Goal: Use online tool/utility: Use online tool/utility

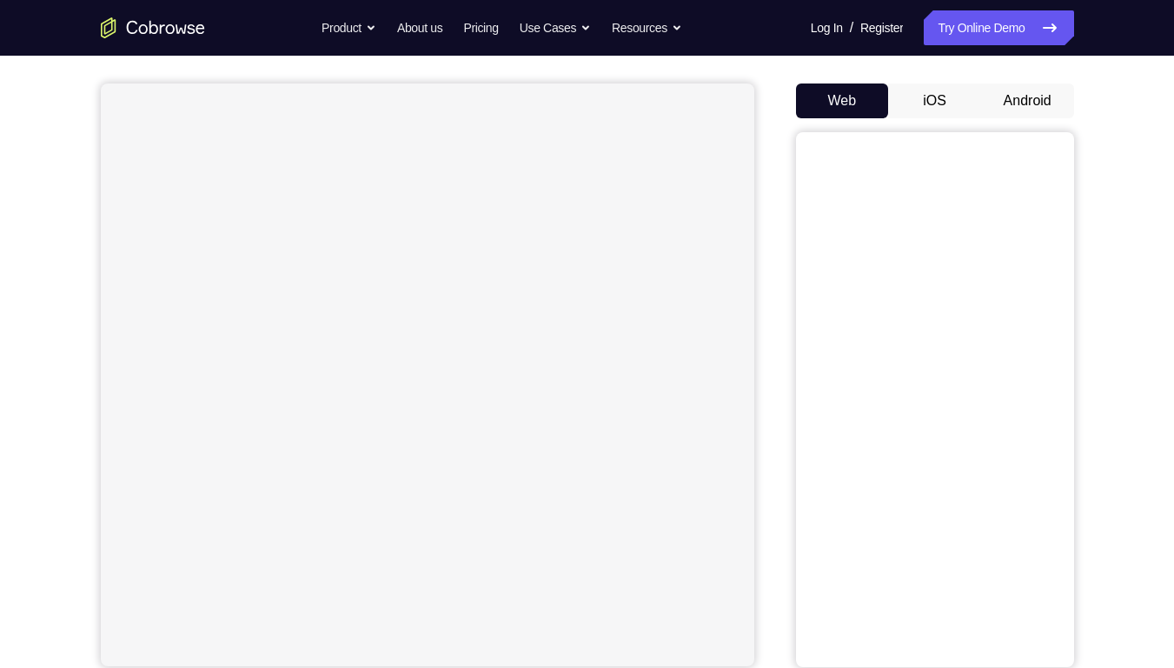
scroll to position [144, 0]
click at [1044, 100] on button "Android" at bounding box center [1028, 99] width 93 height 35
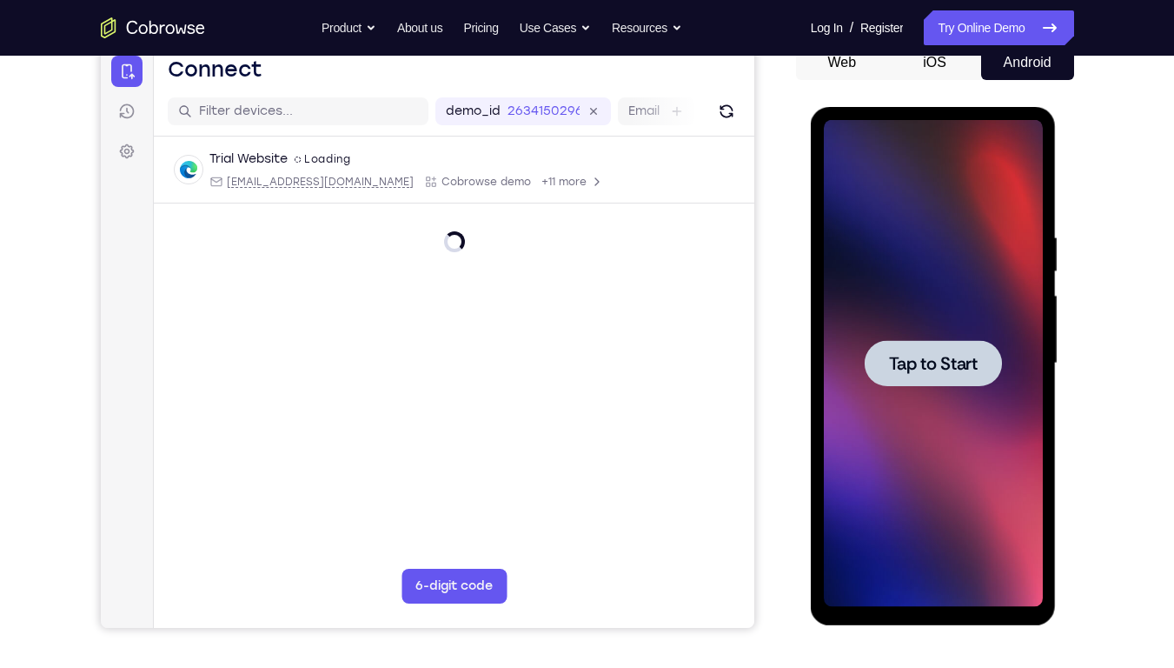
scroll to position [0, 0]
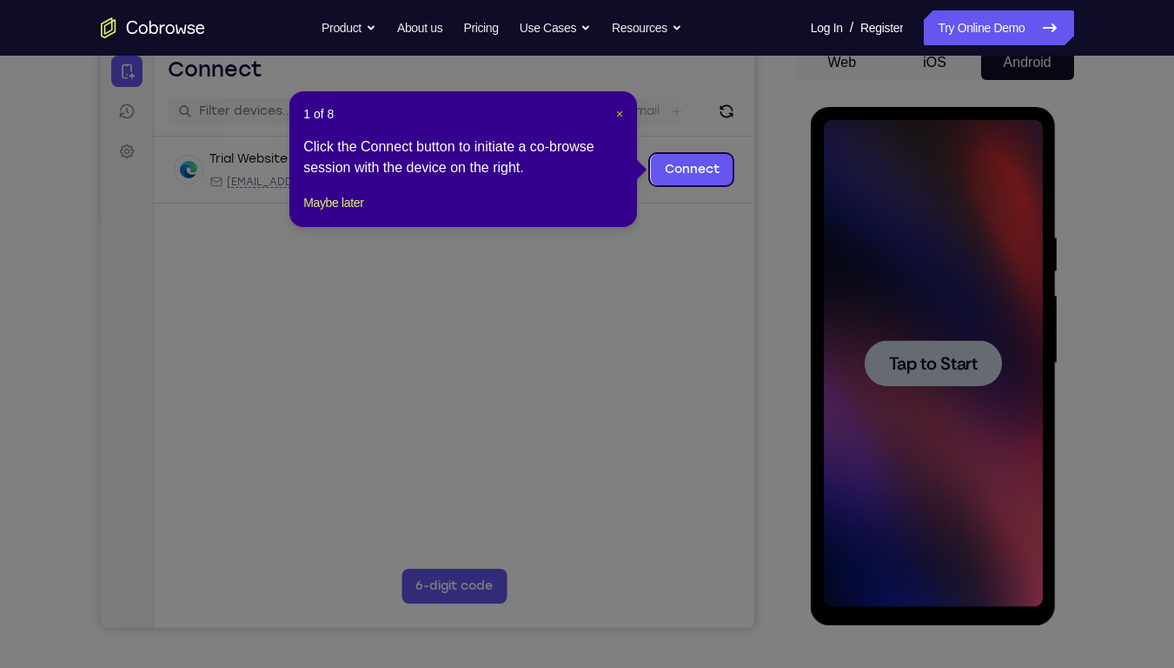
click at [622, 111] on span "×" at bounding box center [619, 114] width 7 height 14
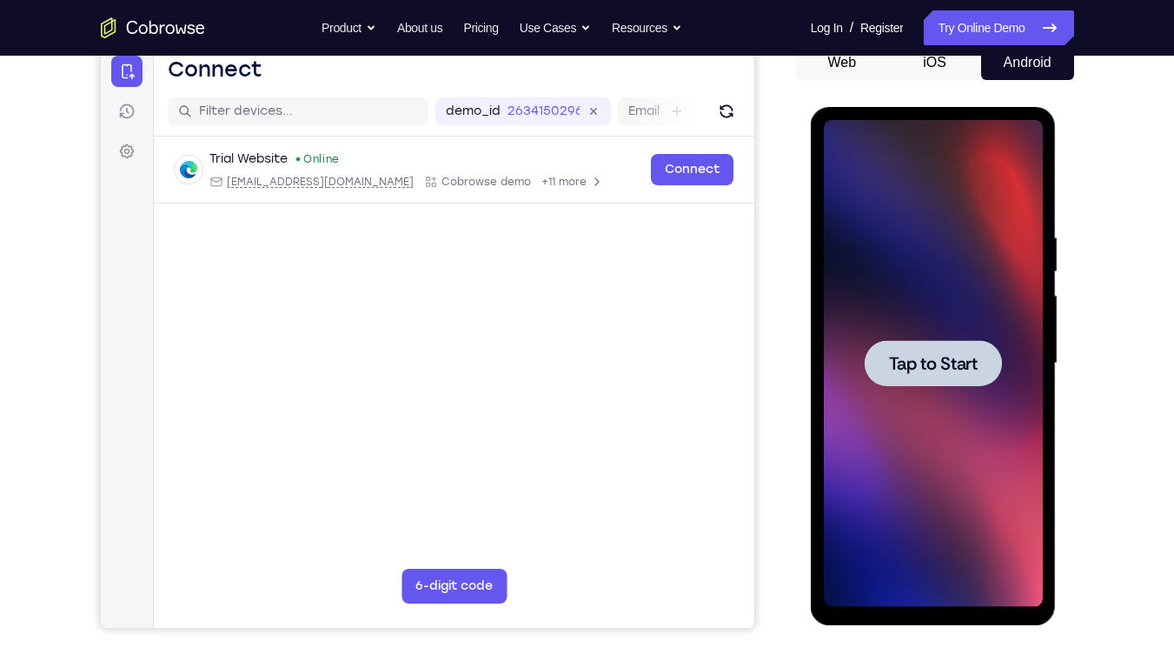
click at [928, 355] on span "Tap to Start" at bounding box center [933, 363] width 89 height 17
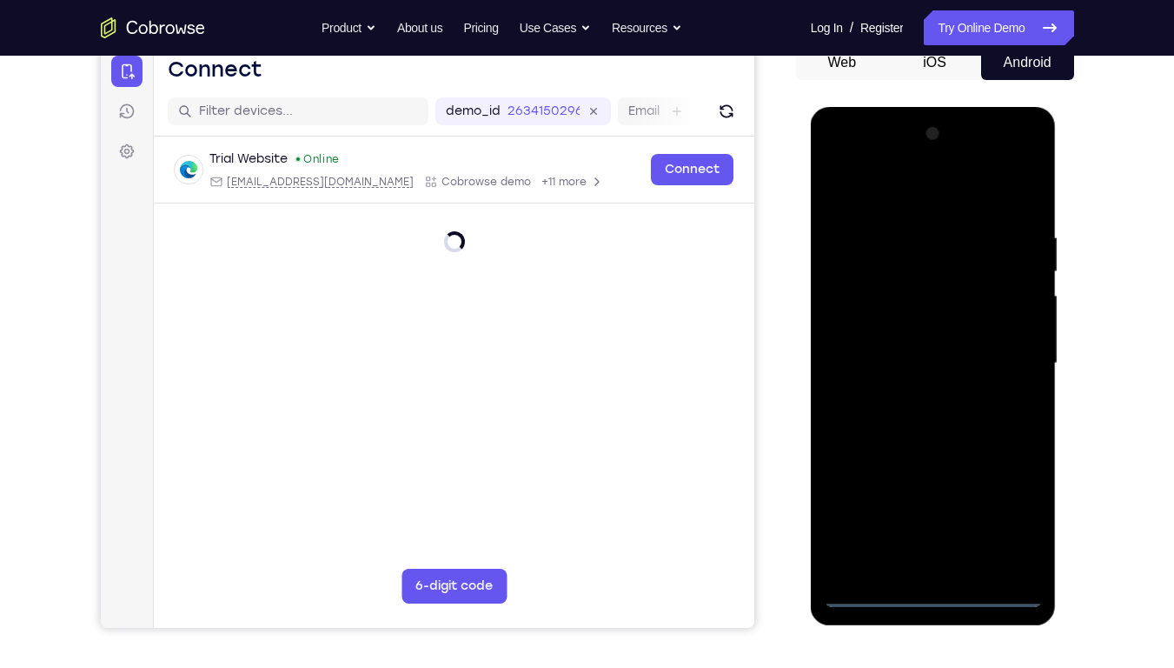
click at [930, 597] on div at bounding box center [933, 363] width 219 height 487
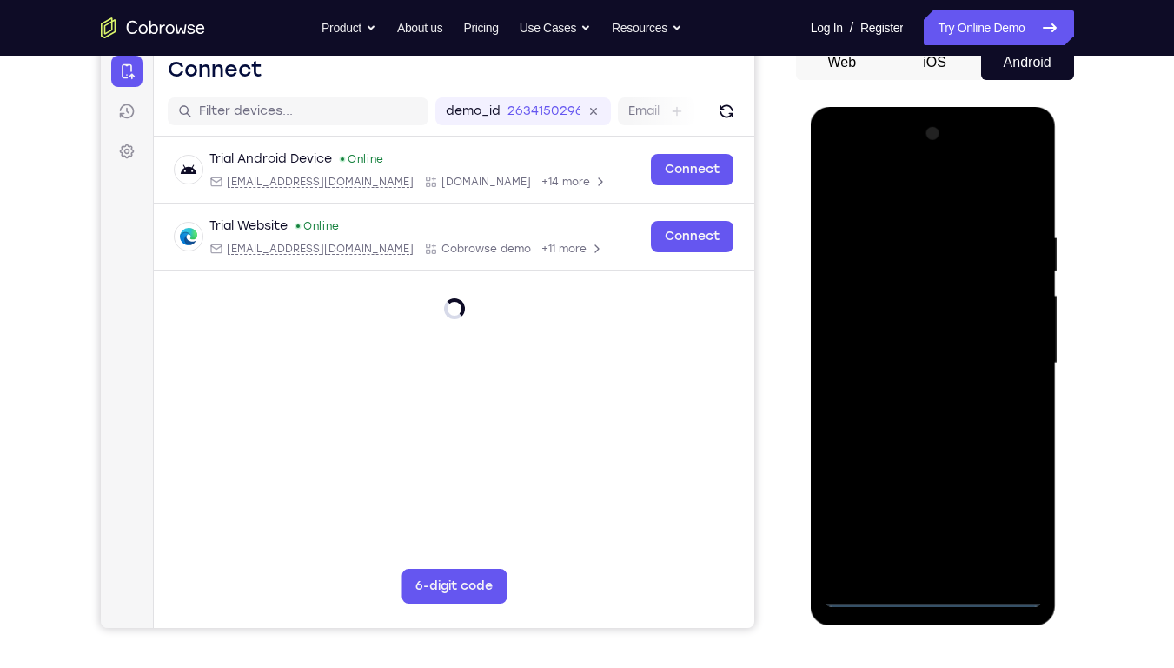
click at [1009, 516] on div at bounding box center [933, 363] width 219 height 487
click at [834, 168] on div at bounding box center [933, 363] width 219 height 487
click at [862, 312] on div at bounding box center [933, 363] width 219 height 487
click at [887, 357] on div at bounding box center [933, 363] width 219 height 487
click at [882, 349] on div at bounding box center [933, 363] width 219 height 487
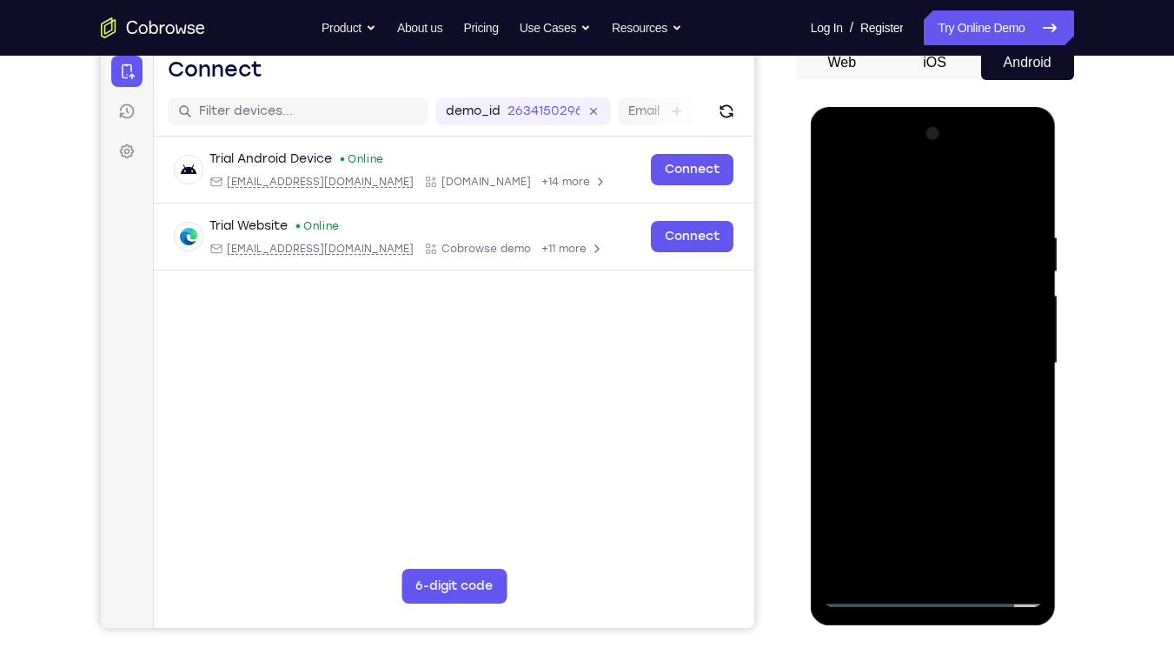
click at [883, 381] on div at bounding box center [933, 363] width 219 height 487
click at [1011, 189] on div at bounding box center [933, 363] width 219 height 487
click at [899, 565] on div at bounding box center [933, 363] width 219 height 487
drag, startPoint x: 981, startPoint y: 441, endPoint x: 994, endPoint y: 346, distance: 95.7
click at [994, 346] on div at bounding box center [933, 363] width 219 height 487
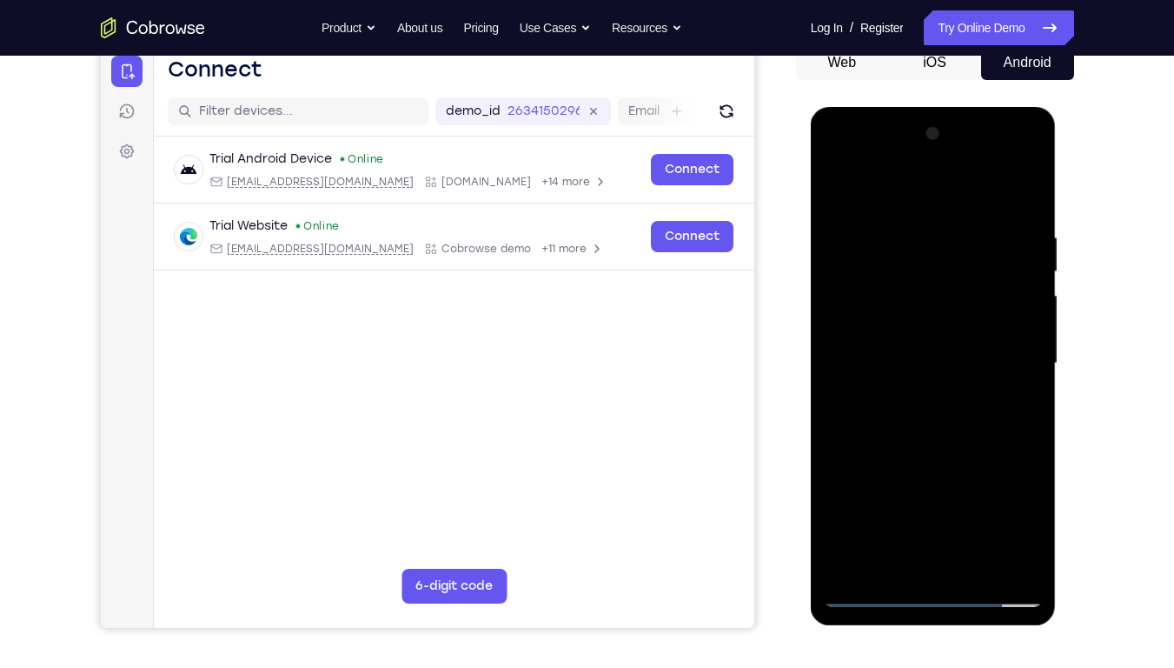
drag, startPoint x: 936, startPoint y: 465, endPoint x: 962, endPoint y: 409, distance: 62.2
click at [962, 409] on div at bounding box center [933, 363] width 219 height 487
drag, startPoint x: 935, startPoint y: 399, endPoint x: 964, endPoint y: 517, distance: 121.7
click at [964, 517] on div at bounding box center [933, 363] width 219 height 487
click at [920, 303] on div at bounding box center [933, 363] width 219 height 487
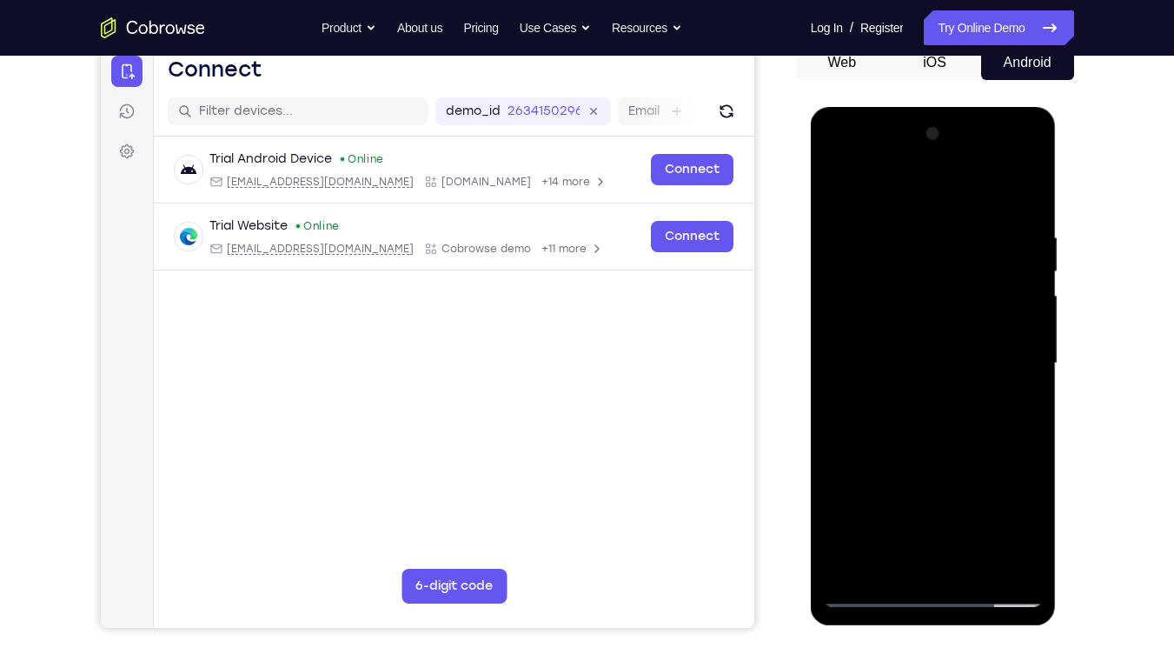
click at [1033, 378] on div at bounding box center [933, 363] width 219 height 487
click at [1032, 195] on div at bounding box center [933, 363] width 219 height 487
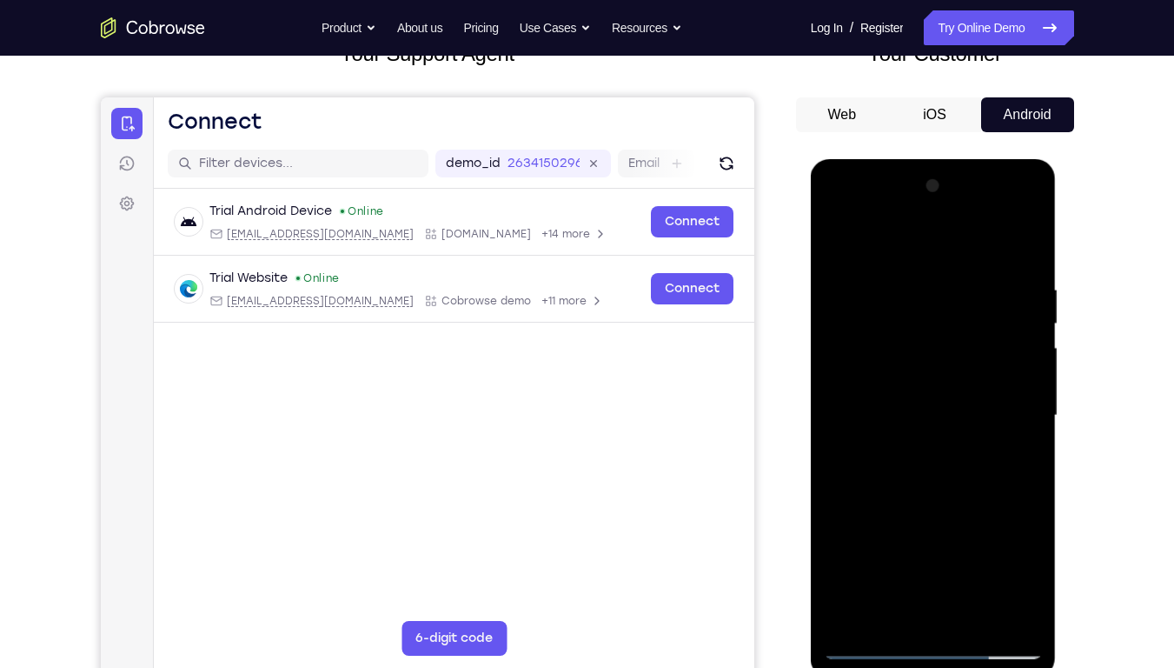
scroll to position [126, 0]
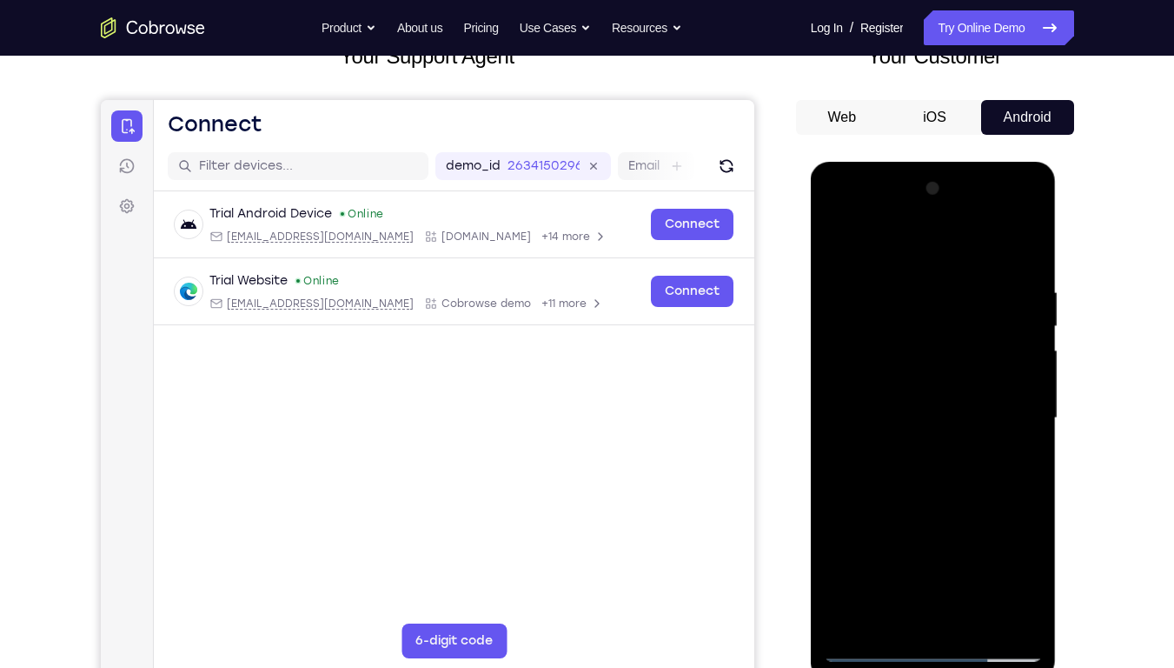
click at [1006, 208] on div at bounding box center [933, 418] width 219 height 487
click at [859, 244] on div at bounding box center [933, 418] width 219 height 487
click at [1001, 411] on div at bounding box center [933, 418] width 219 height 487
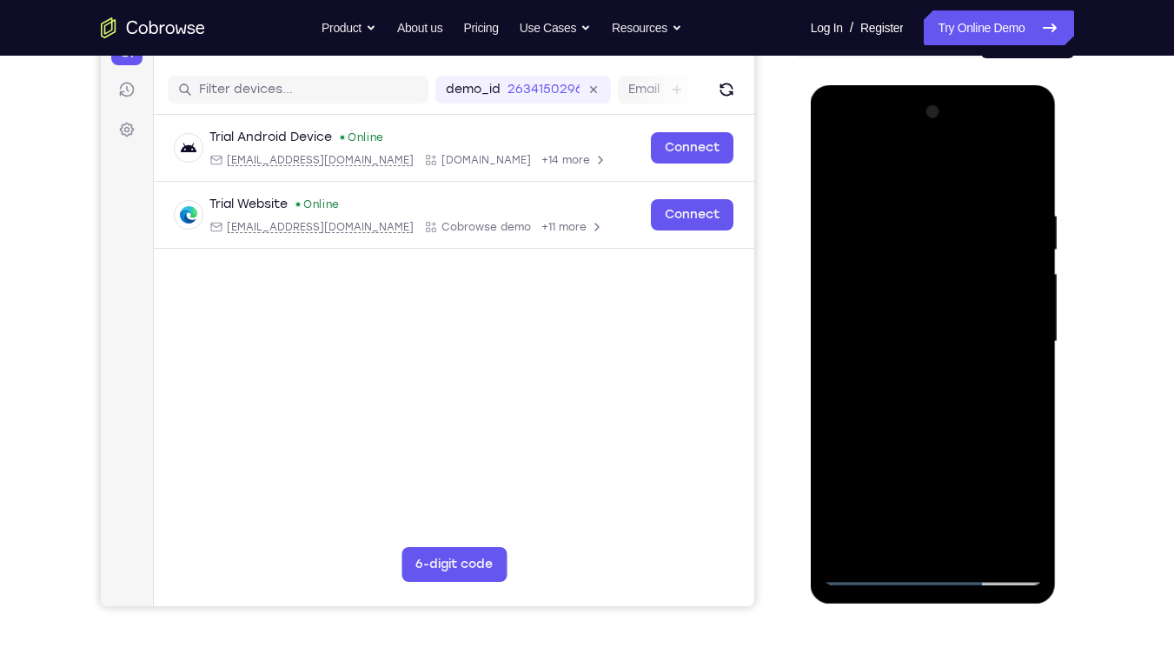
click at [913, 376] on div at bounding box center [933, 341] width 219 height 487
click at [936, 426] on div at bounding box center [933, 341] width 219 height 487
click at [924, 429] on div at bounding box center [933, 341] width 219 height 487
click at [924, 324] on div at bounding box center [933, 341] width 219 height 487
click at [893, 280] on div at bounding box center [933, 341] width 219 height 487
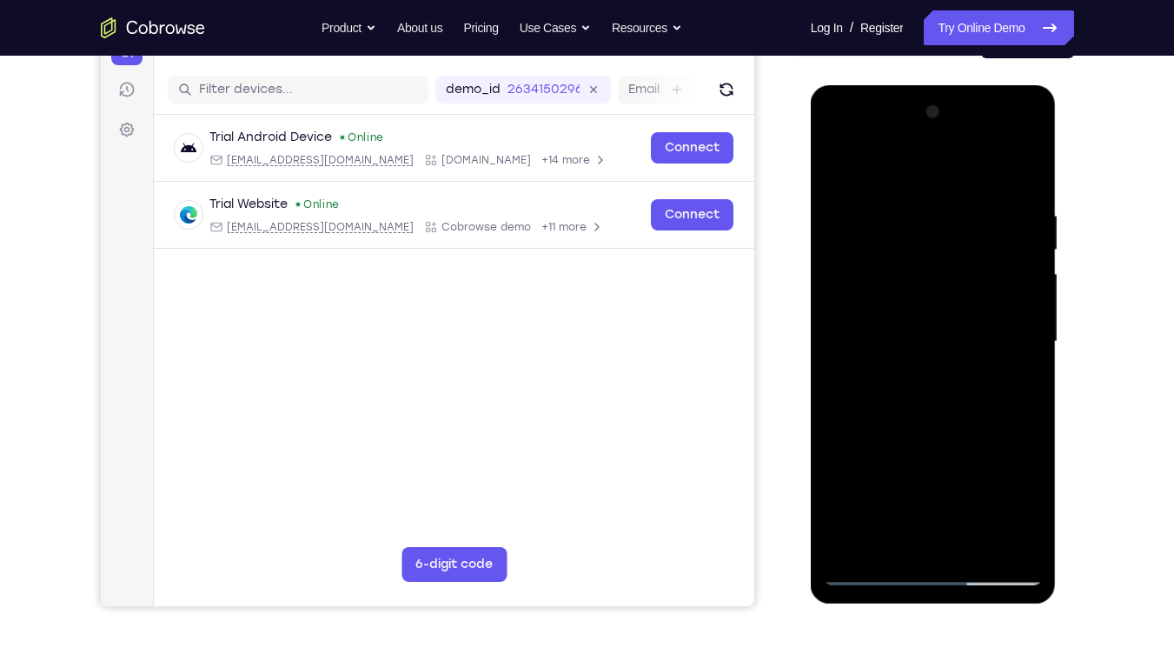
click at [940, 281] on div at bounding box center [933, 341] width 219 height 487
click at [945, 272] on div at bounding box center [933, 341] width 219 height 487
click at [928, 270] on div at bounding box center [933, 341] width 219 height 487
click at [1028, 191] on div at bounding box center [933, 341] width 219 height 487
click at [975, 538] on div at bounding box center [933, 341] width 219 height 487
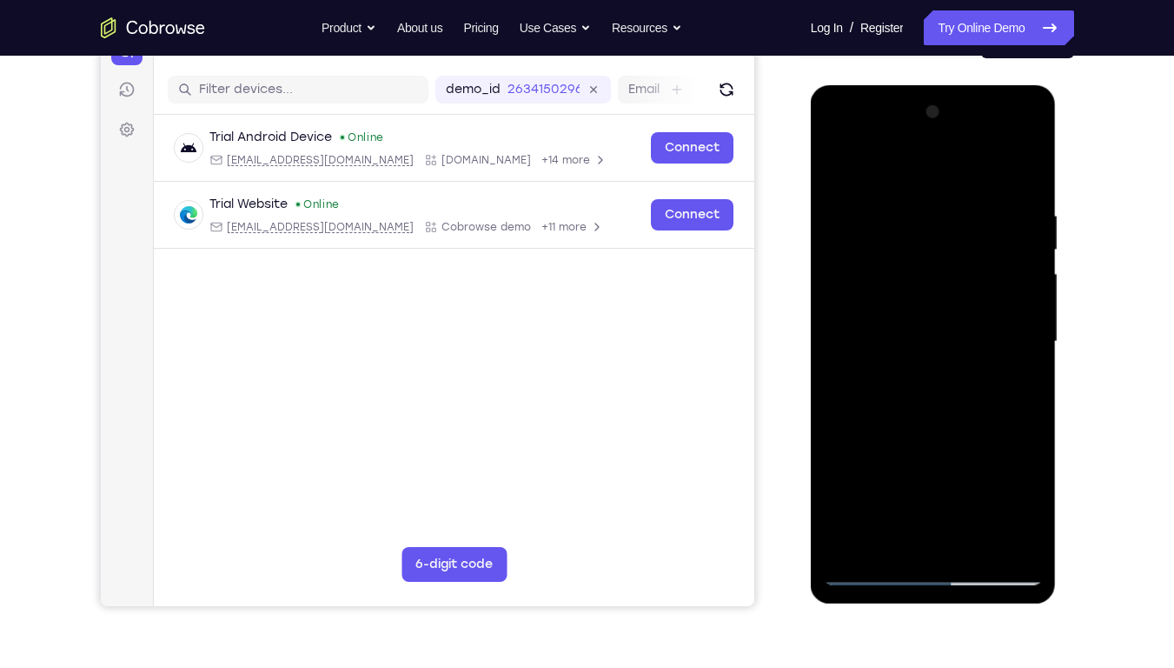
click at [931, 439] on div at bounding box center [933, 341] width 219 height 487
click at [848, 310] on div at bounding box center [933, 341] width 219 height 487
click at [895, 166] on div at bounding box center [933, 341] width 219 height 487
click at [840, 168] on div at bounding box center [933, 341] width 219 height 487
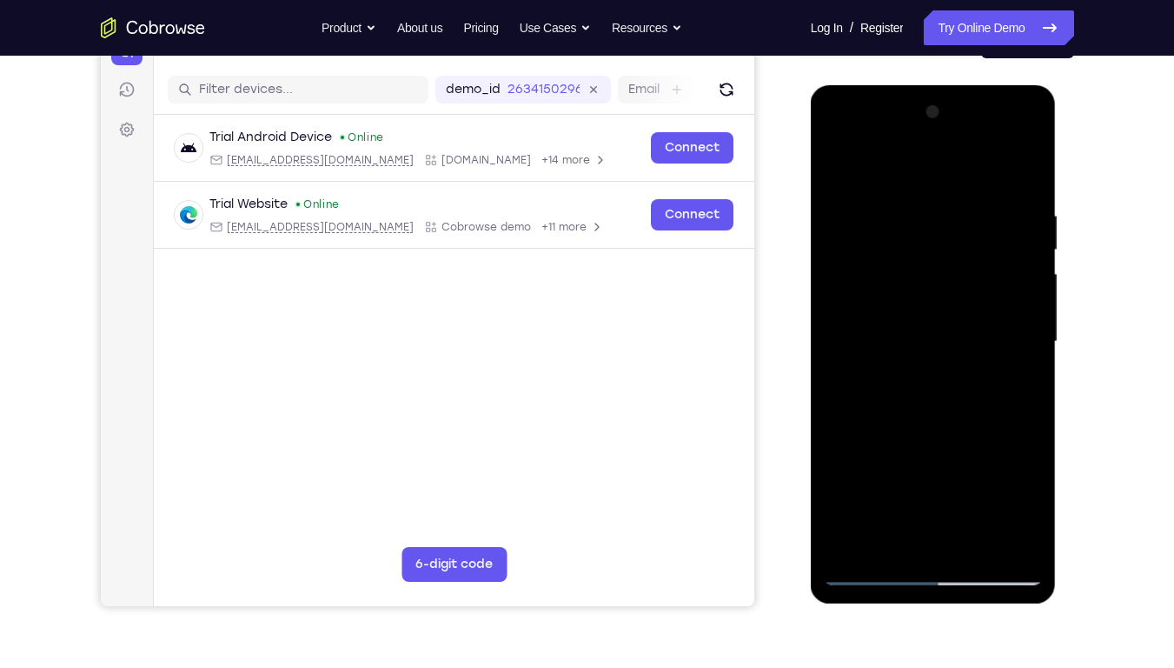
click at [840, 167] on div at bounding box center [933, 341] width 219 height 487
click at [902, 211] on div at bounding box center [933, 341] width 219 height 487
click at [1027, 364] on div at bounding box center [933, 341] width 219 height 487
click at [1030, 356] on div at bounding box center [933, 341] width 219 height 487
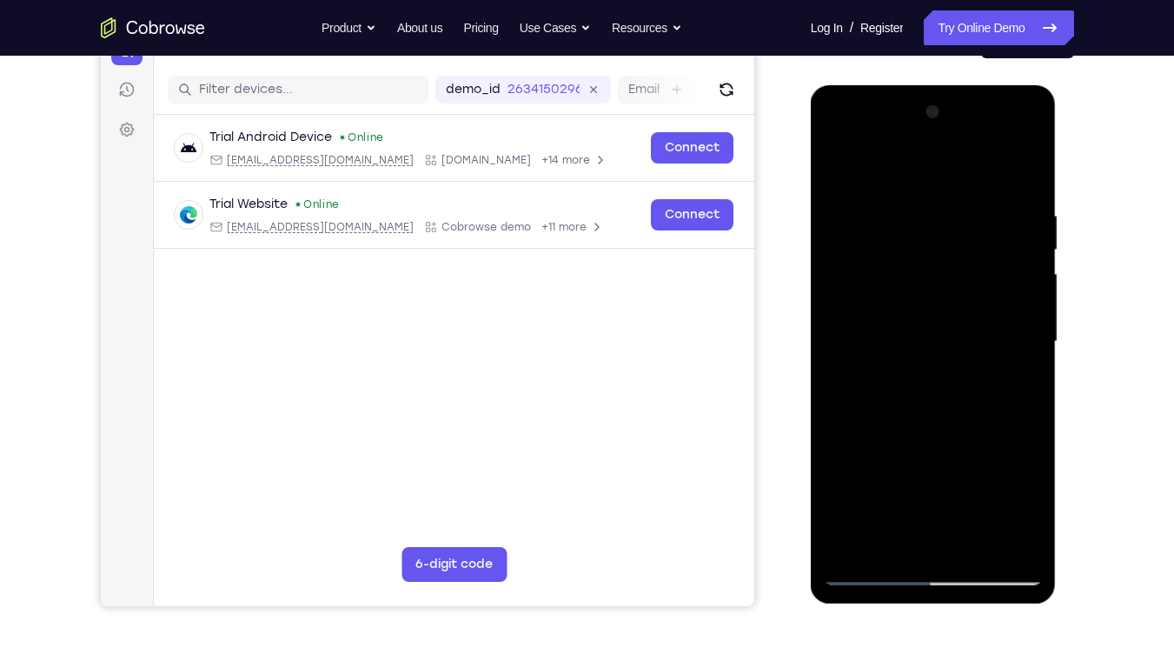
click at [1030, 356] on div at bounding box center [933, 341] width 219 height 487
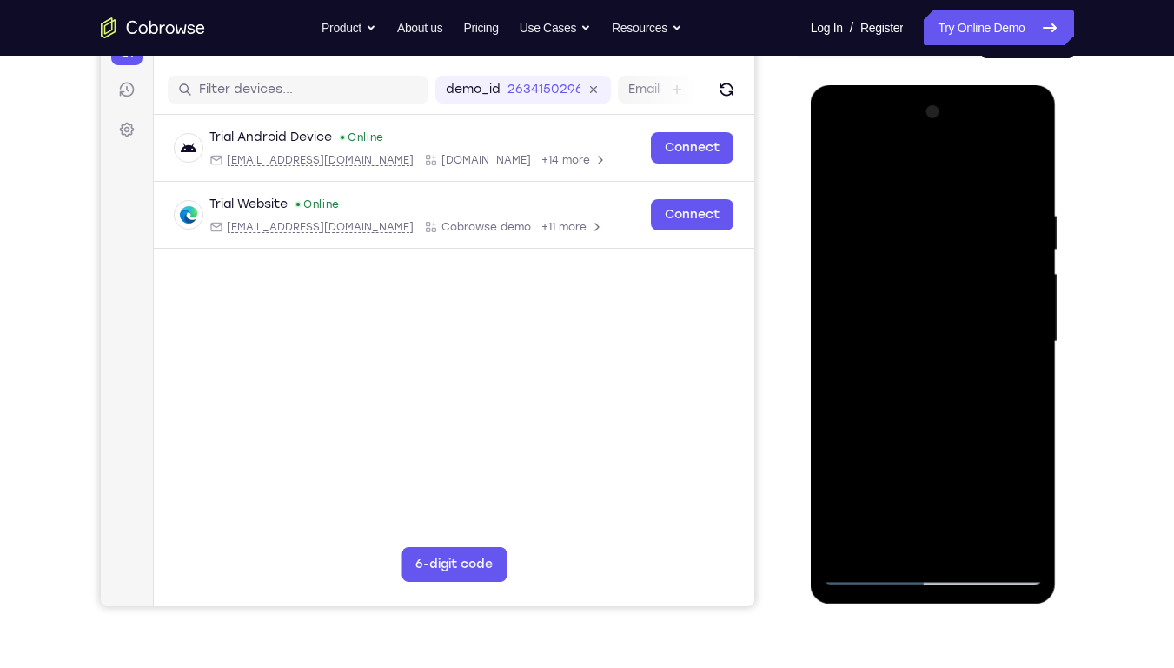
click at [1030, 356] on div at bounding box center [933, 341] width 219 height 487
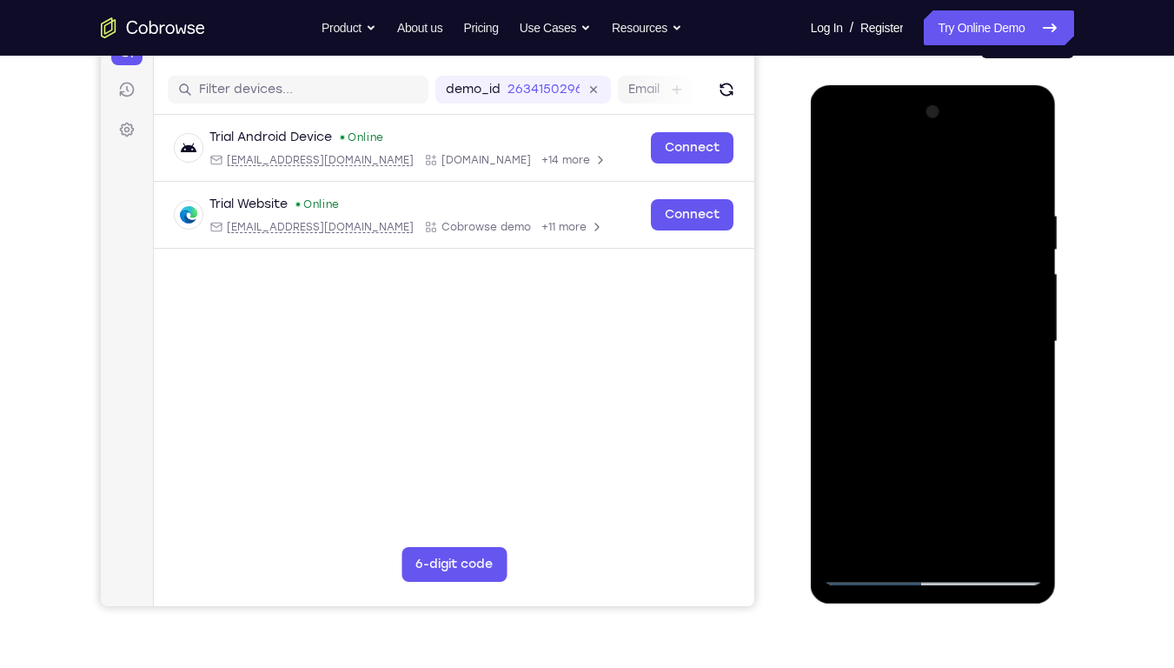
click at [1030, 356] on div at bounding box center [933, 341] width 219 height 487
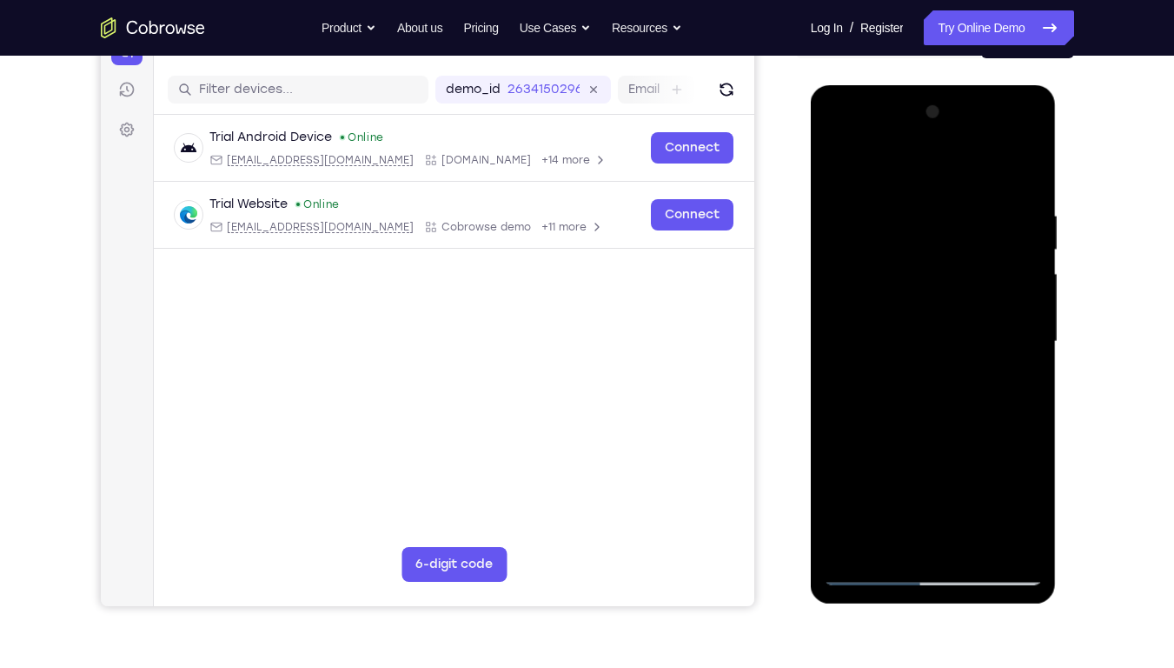
click at [1030, 356] on div at bounding box center [933, 341] width 219 height 487
click at [1021, 173] on div at bounding box center [933, 341] width 219 height 487
click at [1020, 191] on div at bounding box center [933, 341] width 219 height 487
click at [1024, 327] on div at bounding box center [933, 341] width 219 height 487
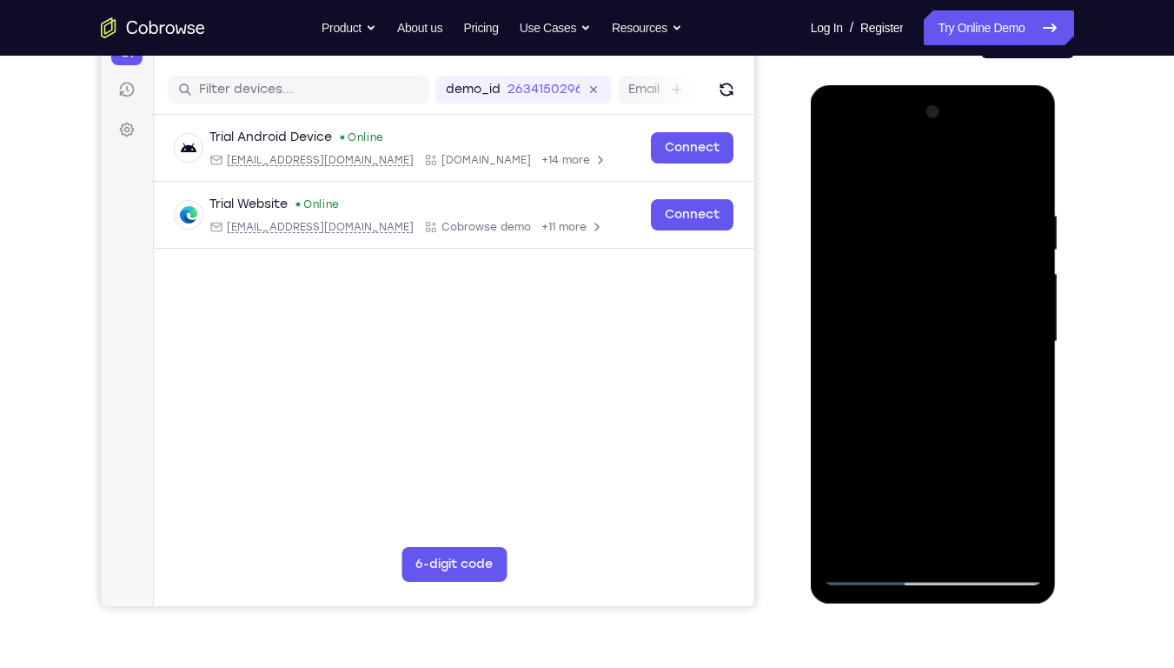
click at [1024, 327] on div at bounding box center [933, 341] width 219 height 487
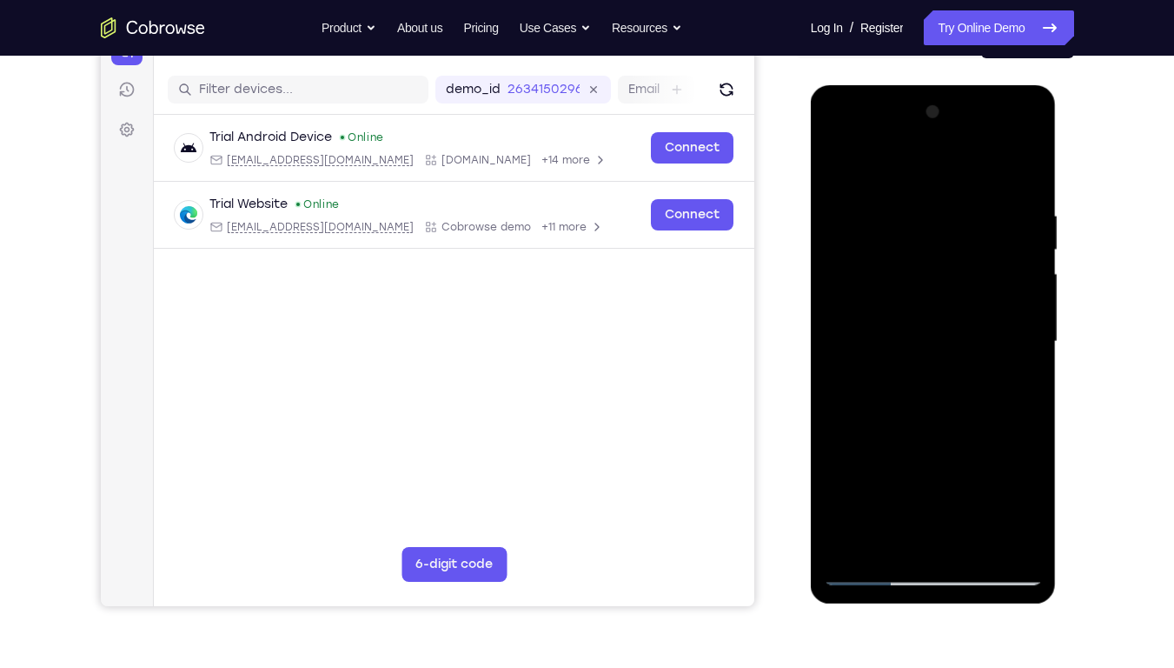
click at [1023, 329] on div at bounding box center [933, 341] width 219 height 487
click at [844, 309] on div at bounding box center [933, 341] width 219 height 487
click at [1032, 329] on div at bounding box center [933, 341] width 219 height 487
click at [1027, 329] on div at bounding box center [933, 341] width 219 height 487
click at [1038, 334] on div at bounding box center [933, 341] width 219 height 487
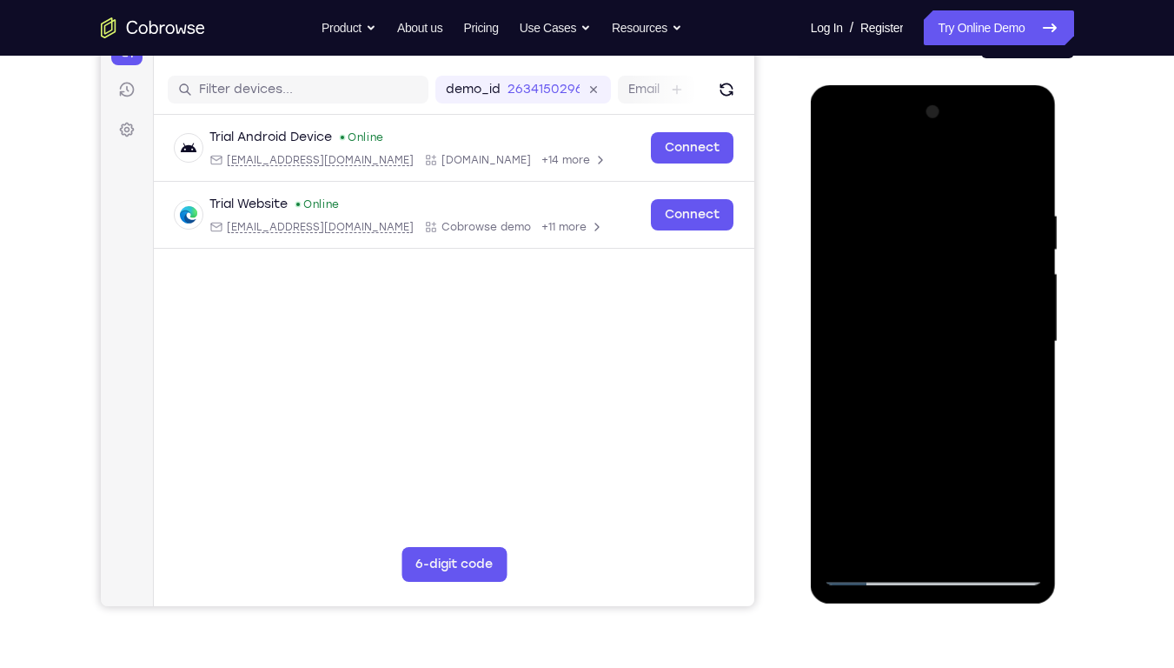
click at [1036, 332] on div at bounding box center [933, 341] width 219 height 487
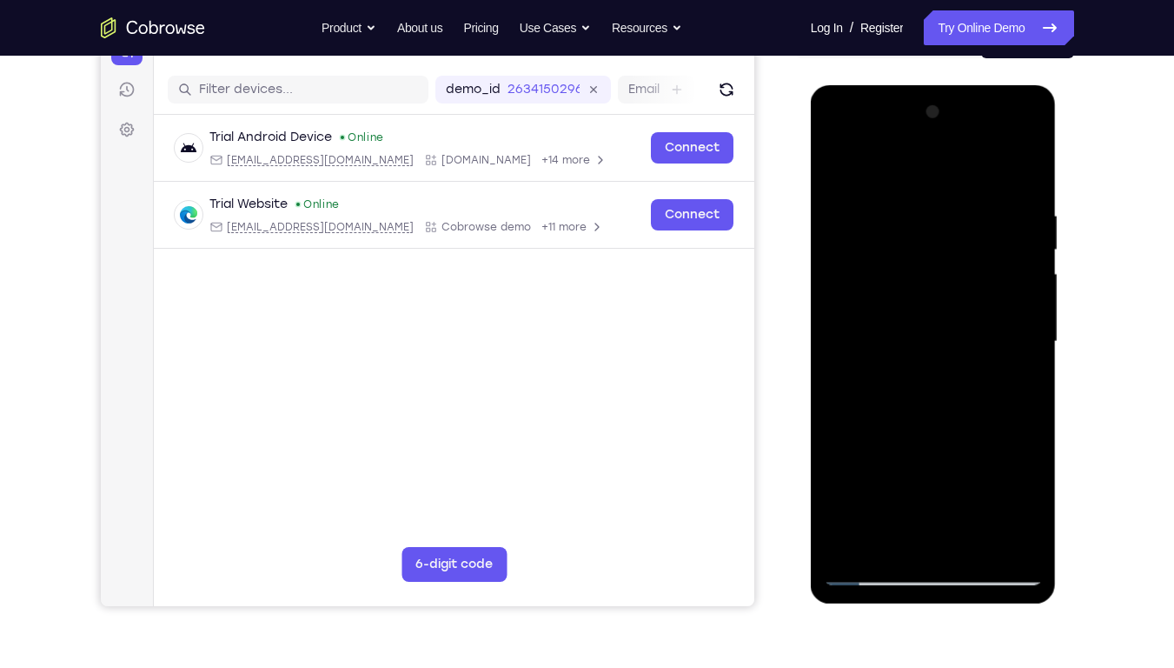
click at [828, 343] on div at bounding box center [933, 341] width 219 height 487
click at [1028, 303] on div at bounding box center [933, 341] width 219 height 487
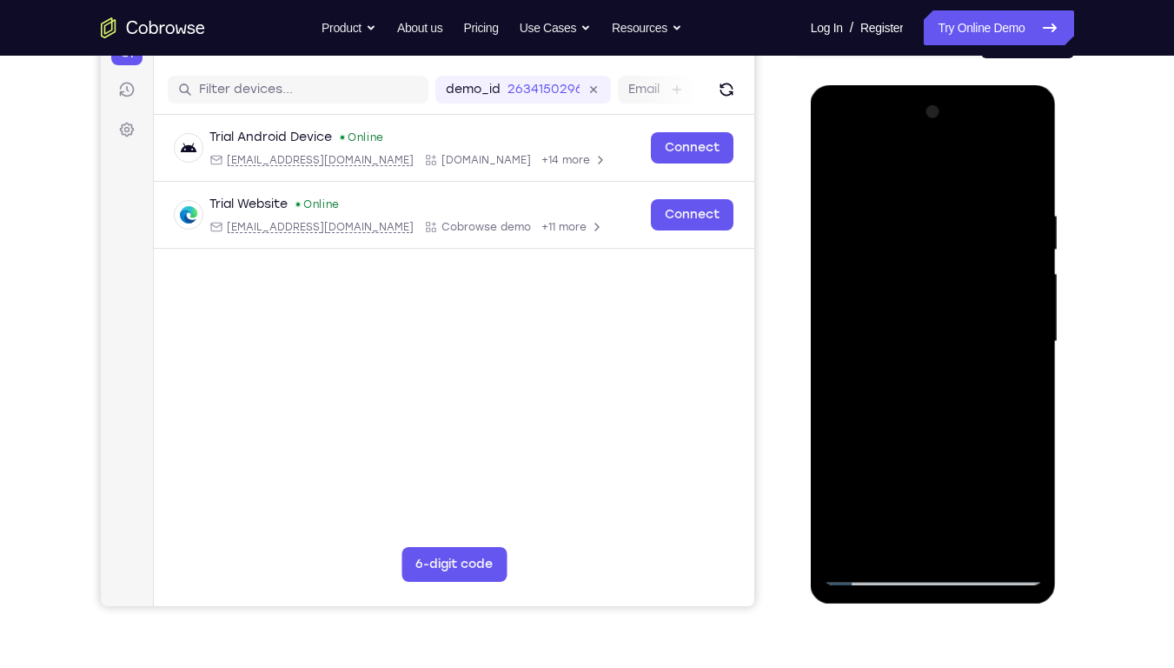
click at [1028, 303] on div at bounding box center [933, 341] width 219 height 487
click at [1028, 338] on div at bounding box center [933, 341] width 219 height 487
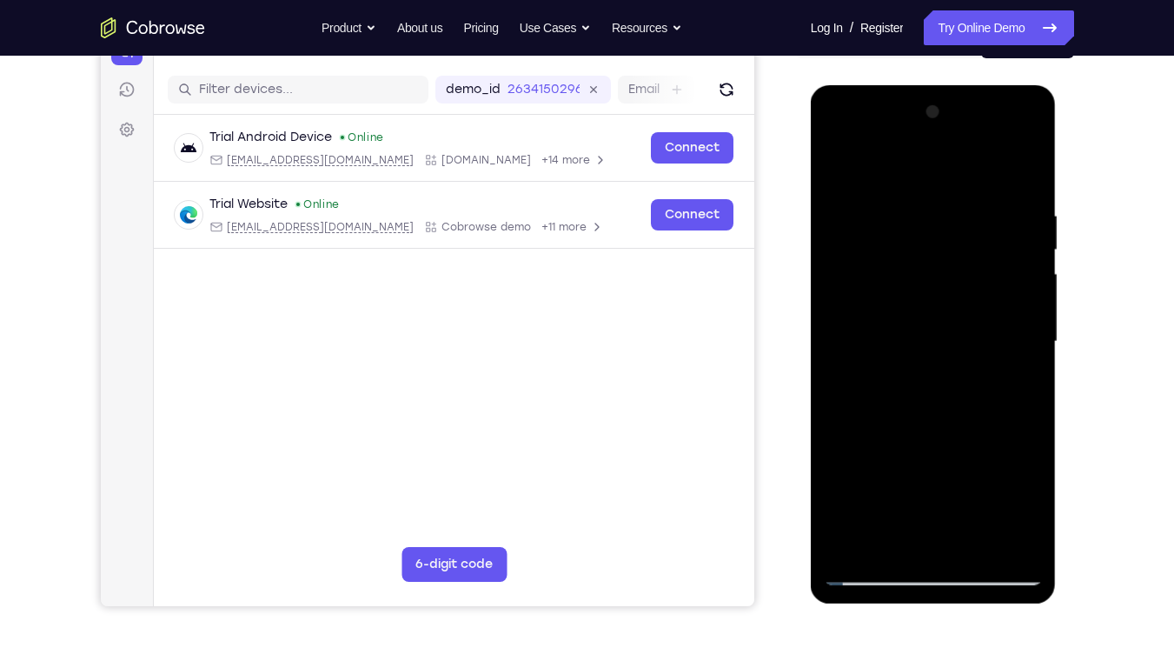
click at [1028, 338] on div at bounding box center [933, 341] width 219 height 487
click at [1021, 238] on div at bounding box center [933, 341] width 219 height 487
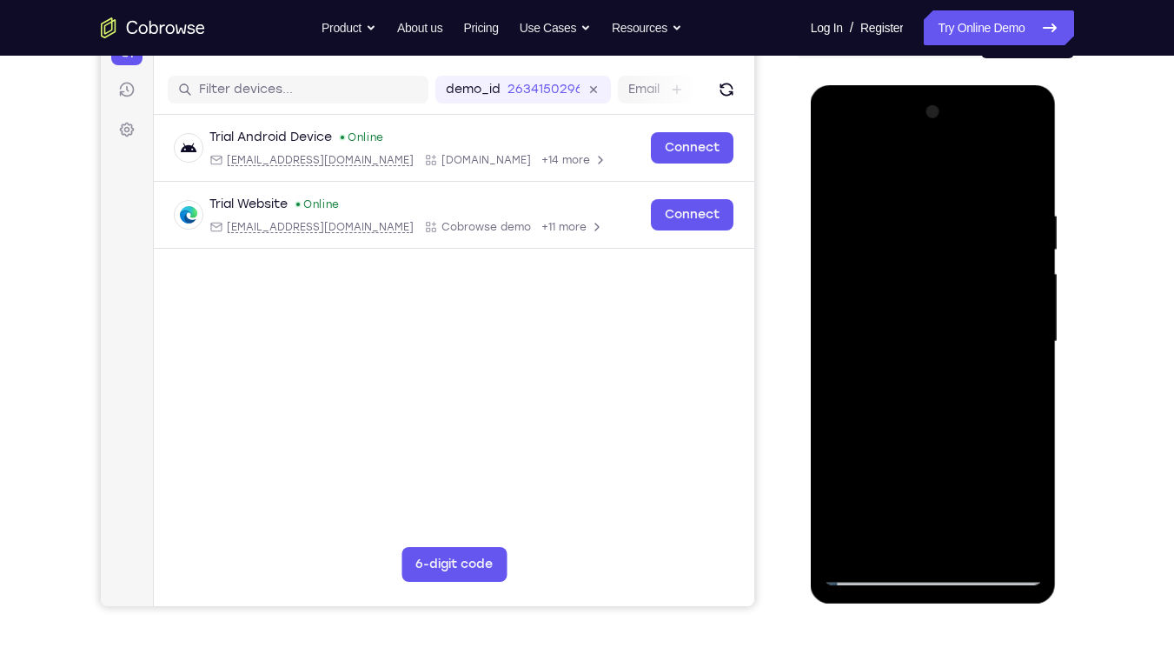
click at [1021, 238] on div at bounding box center [933, 341] width 219 height 487
click at [1046, 354] on div at bounding box center [934, 344] width 246 height 518
click at [1037, 356] on div at bounding box center [933, 341] width 219 height 487
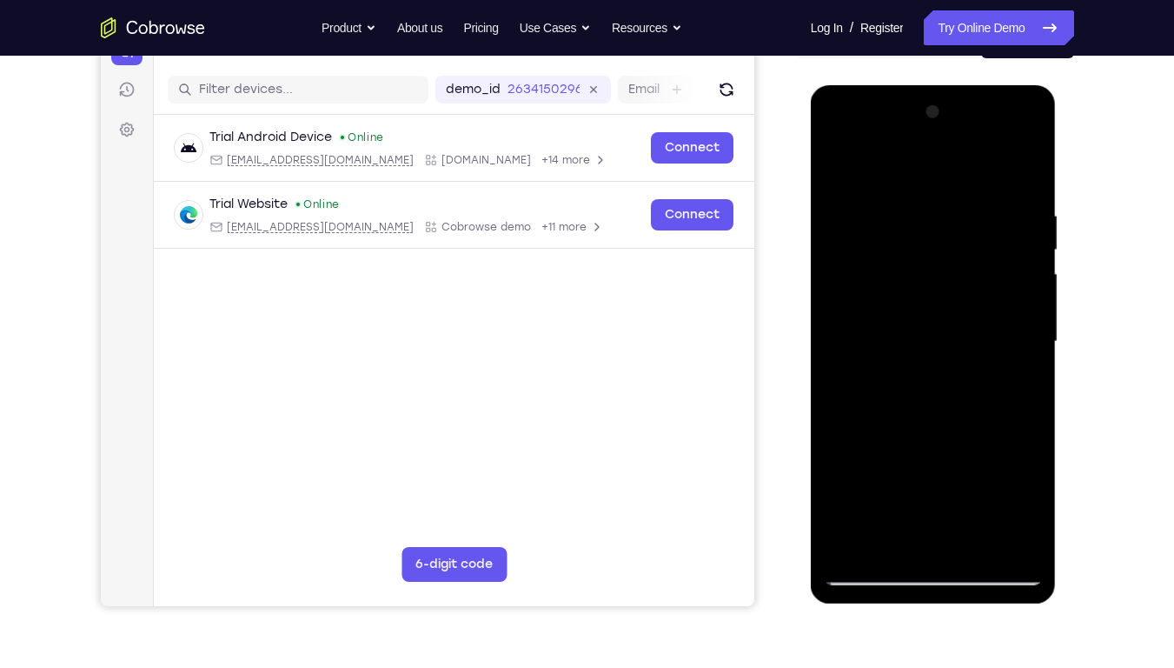
click at [1037, 356] on div at bounding box center [933, 341] width 219 height 487
click at [1040, 349] on div at bounding box center [933, 341] width 219 height 487
click at [1027, 188] on div at bounding box center [933, 341] width 219 height 487
drag, startPoint x: 970, startPoint y: 398, endPoint x: 993, endPoint y: 312, distance: 89.0
click at [993, 312] on div at bounding box center [933, 341] width 219 height 487
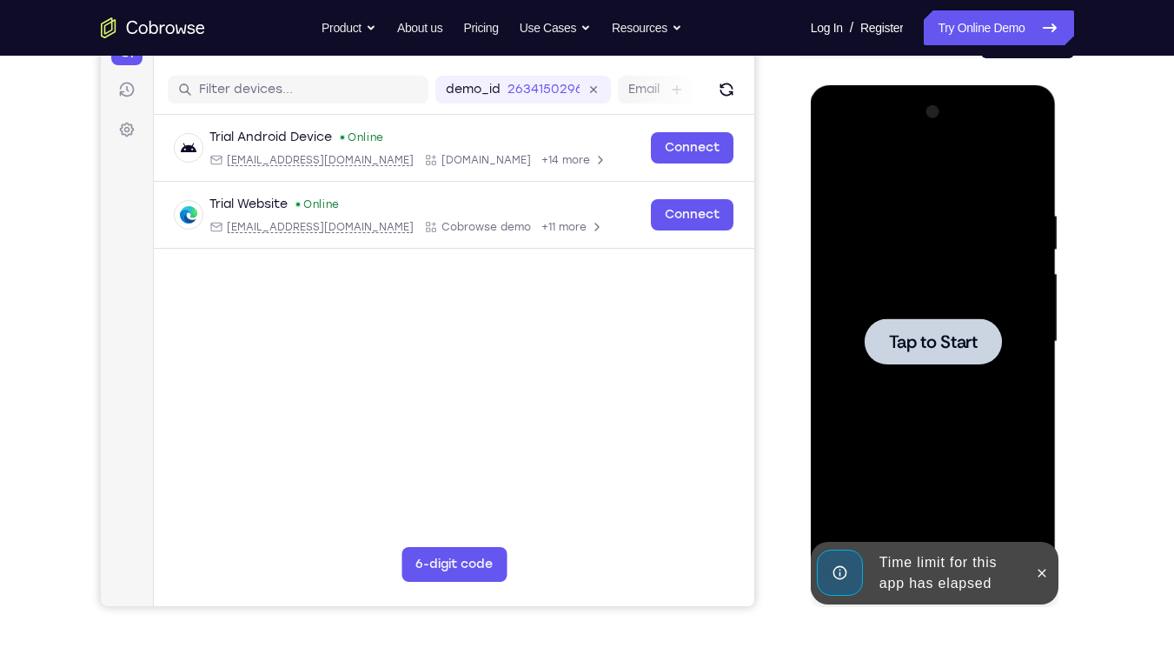
drag, startPoint x: 895, startPoint y: 348, endPoint x: 918, endPoint y: 203, distance: 146.1
click at [918, 203] on div "Tap to Start" at bounding box center [933, 341] width 219 height 487
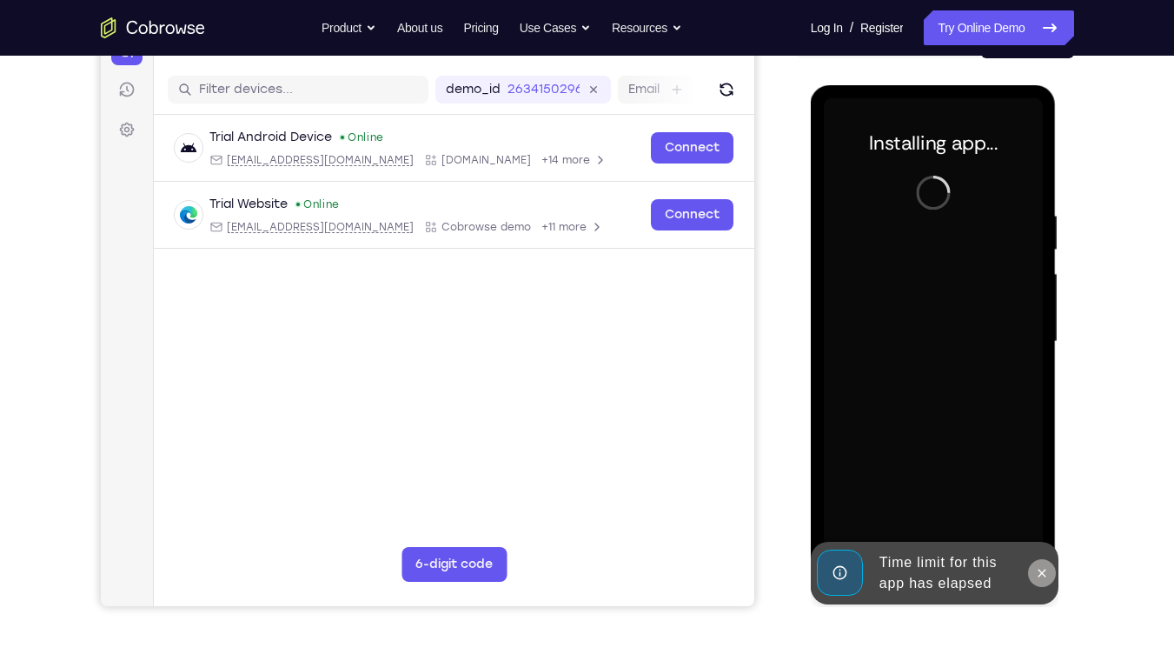
click at [1041, 569] on icon at bounding box center [1042, 573] width 14 height 14
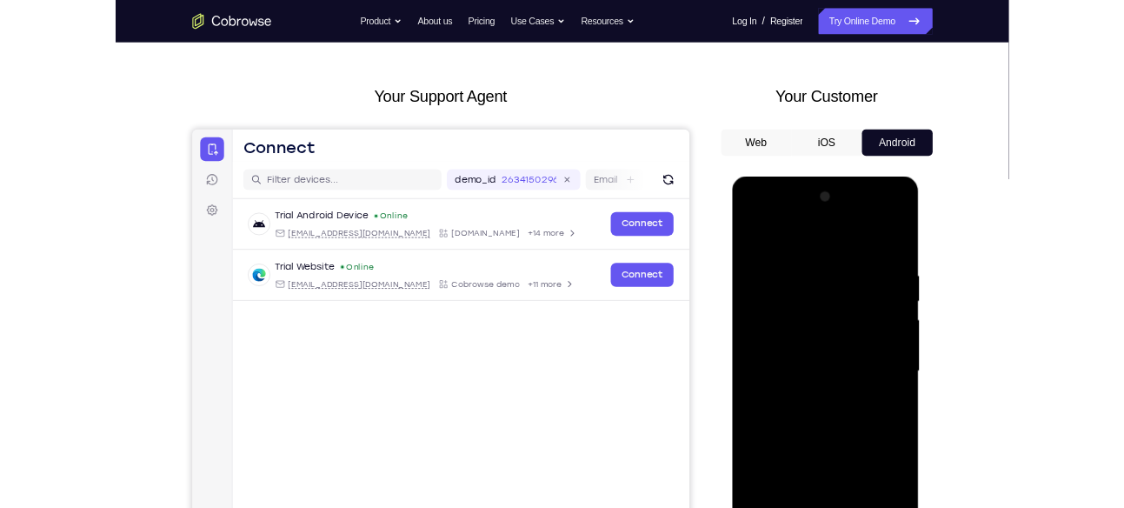
scroll to position [0, 0]
